Goal: Navigation & Orientation: Understand site structure

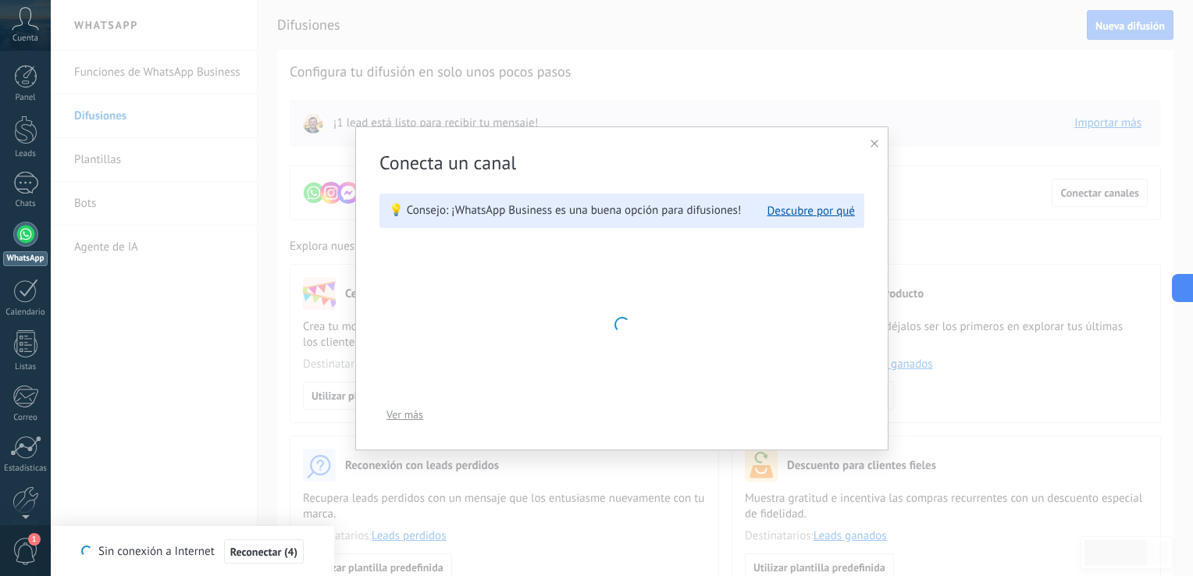
scroll to position [23, 0]
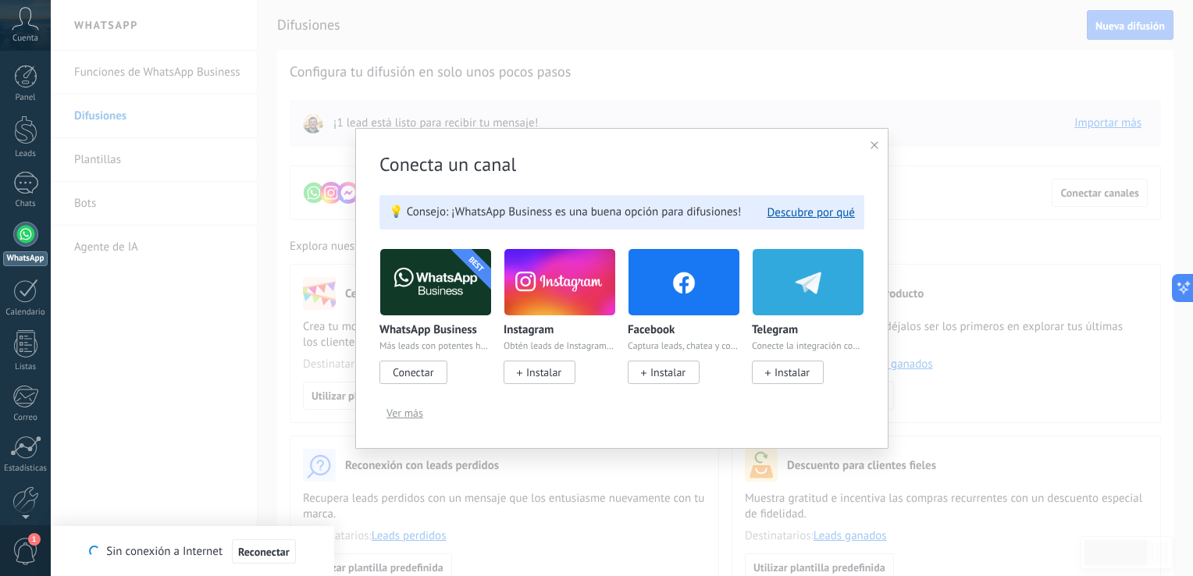
click at [637, 66] on div "Conecta un canal 💡 Consejo: ¡WhatsApp Business es una buena opción para difusio…" at bounding box center [622, 288] width 1142 height 576
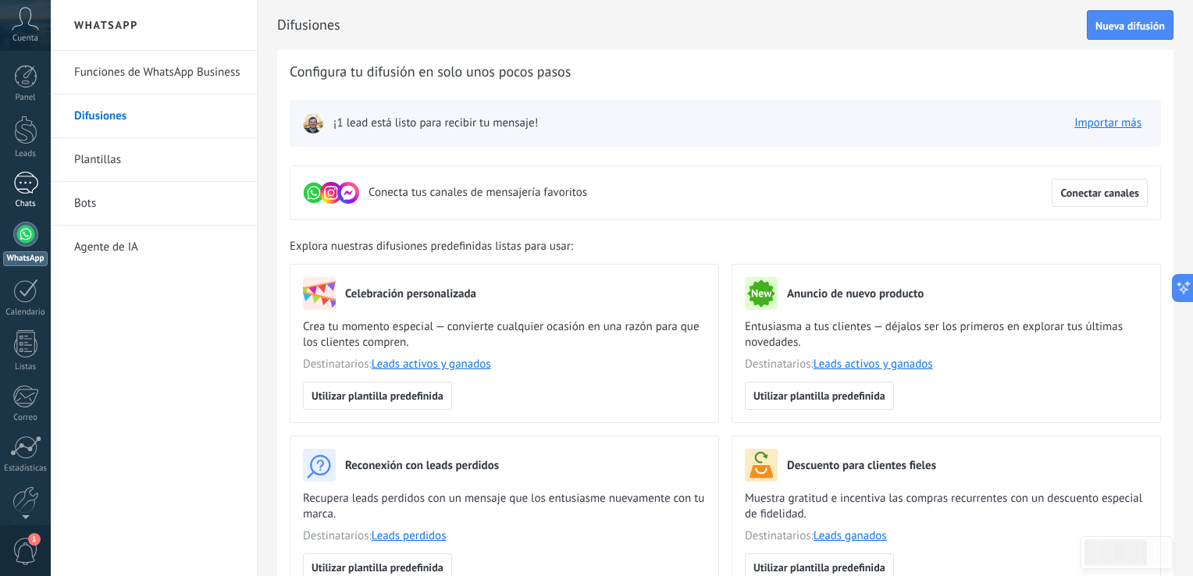
click at [34, 187] on div "1" at bounding box center [25, 183] width 25 height 23
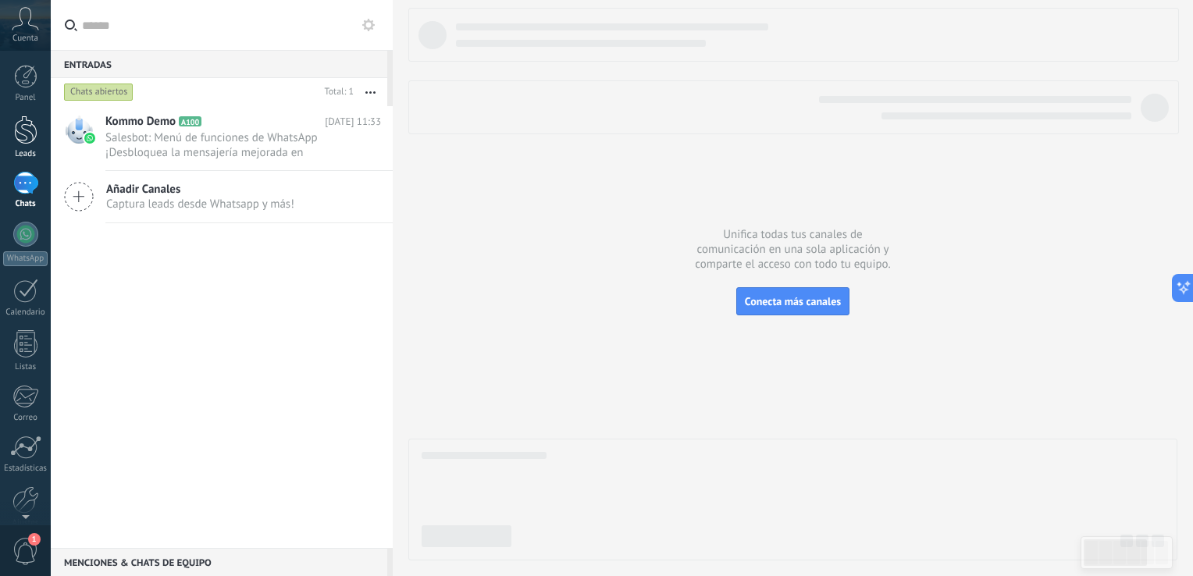
click at [21, 133] on div at bounding box center [25, 130] width 23 height 29
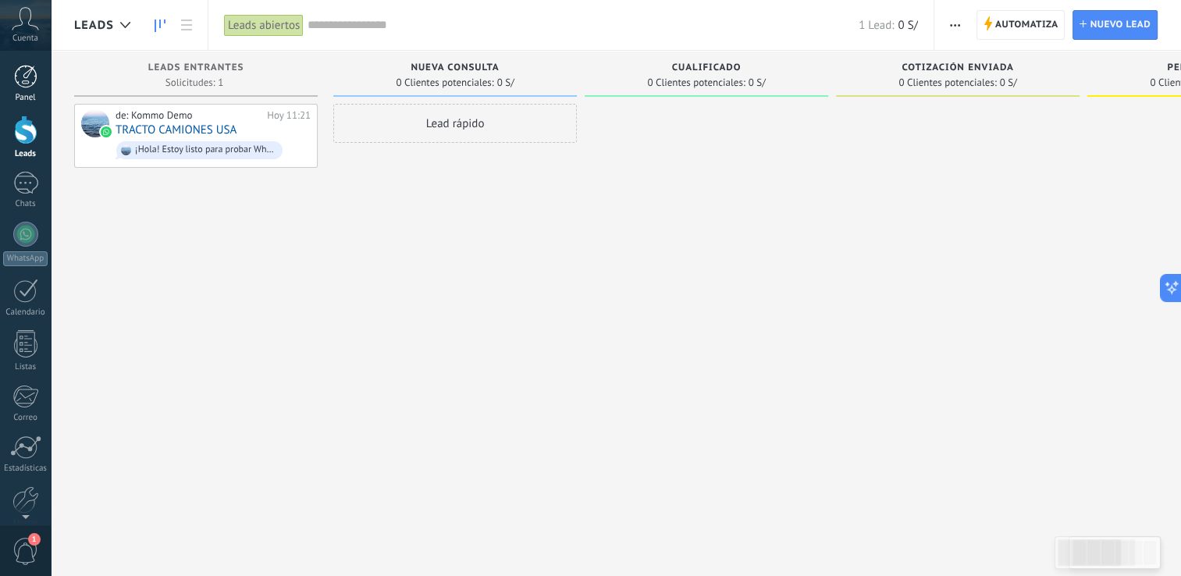
click at [32, 80] on div at bounding box center [25, 76] width 23 height 23
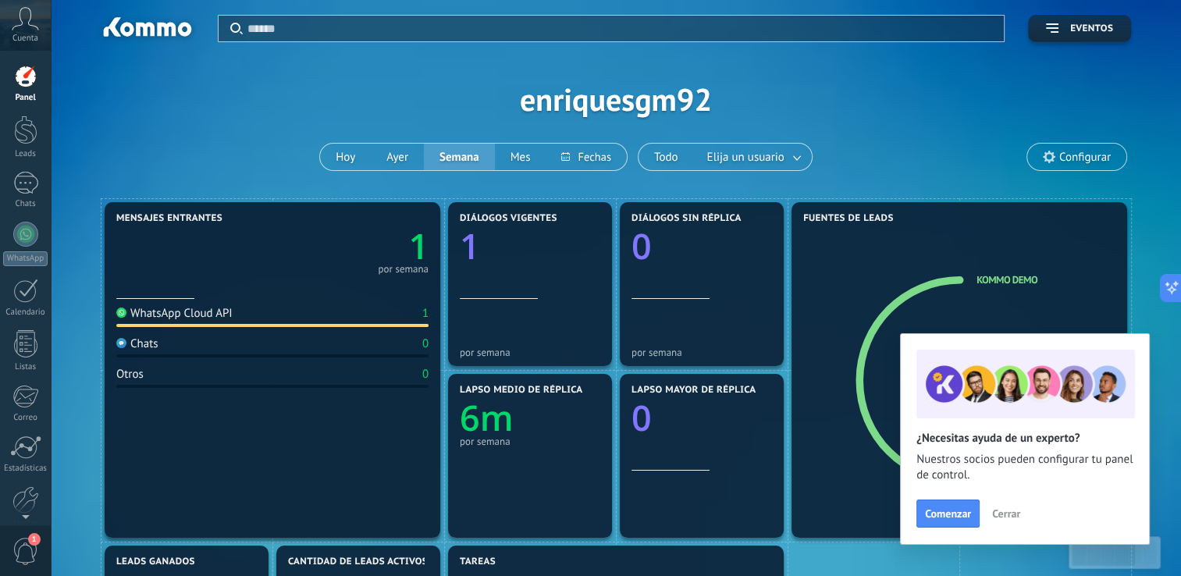
drag, startPoint x: 228, startPoint y: 313, endPoint x: 215, endPoint y: 295, distance: 21.9
